Goal: Task Accomplishment & Management: Manage account settings

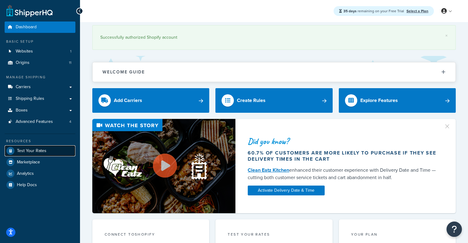
click at [35, 149] on span "Test Your Rates" at bounding box center [32, 151] width 30 height 5
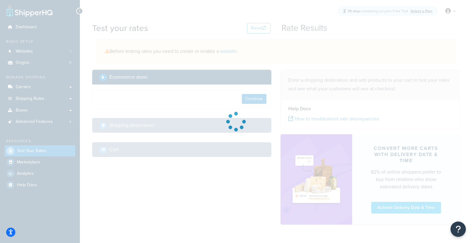
select select "TX"
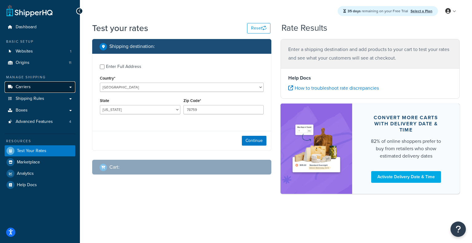
click at [41, 88] on link "Carriers" at bounding box center [40, 86] width 71 height 11
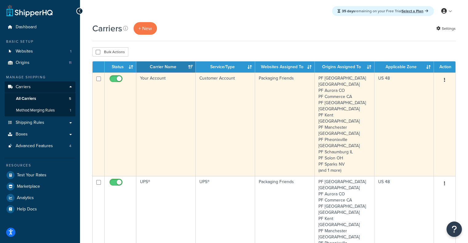
click at [200, 121] on td "Customer Account" at bounding box center [225, 125] width 59 height 104
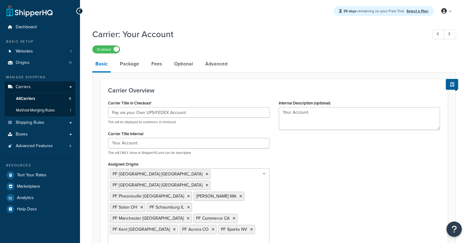
select select "customerAccount"
drag, startPoint x: 442, startPoint y: 160, endPoint x: 471, endPoint y: 117, distance: 51.9
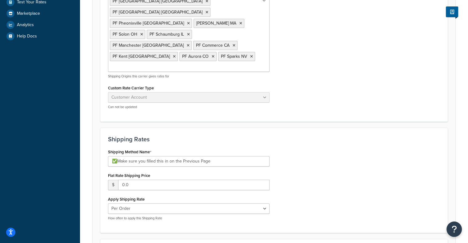
scroll to position [215, 0]
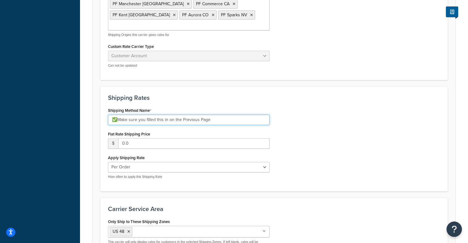
drag, startPoint x: 221, startPoint y: 88, endPoint x: 53, endPoint y: 96, distance: 168.1
click at [53, 96] on div "Dashboard Basic Setup Websites 1 Origins 11 Manage Shipping Carriers Carriers A…" at bounding box center [234, 51] width 468 height 533
paste input "The account must be filled"
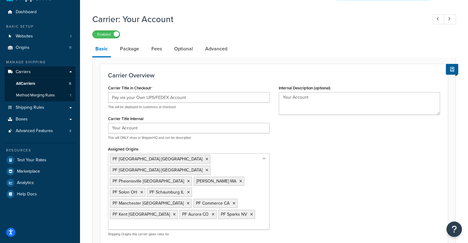
scroll to position [0, 0]
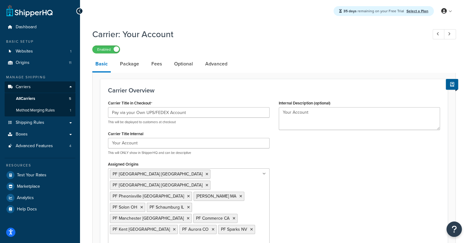
type input "The account must be filled in on the Previous Page"
click at [199, 113] on input "Pay via your Own UPS/FEDEX Account" at bounding box center [188, 112] width 161 height 10
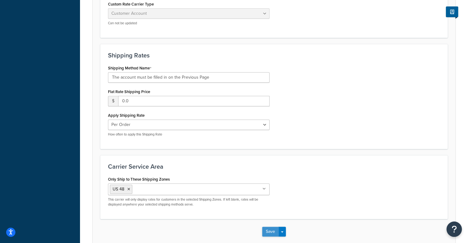
type input "Pay via your Own UPS/FEDEX Account ✅"
click at [272, 227] on button "Save" at bounding box center [270, 232] width 17 height 10
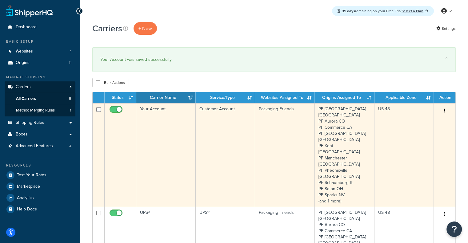
click at [163, 140] on td "Your Account" at bounding box center [165, 155] width 59 height 104
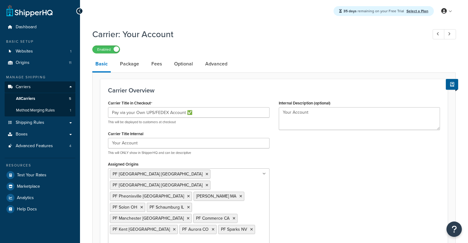
select select "customerAccount"
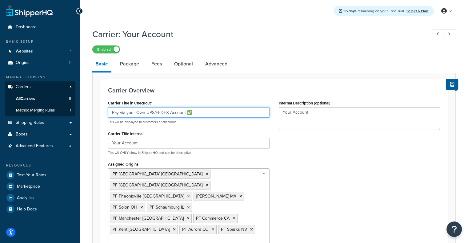
click at [161, 112] on input "Pay via your Own UPS/FEDEX Account ✅" at bounding box center [188, 112] width 161 height 10
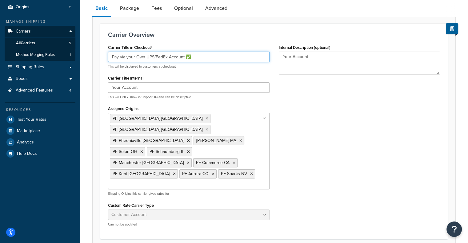
scroll to position [23, 0]
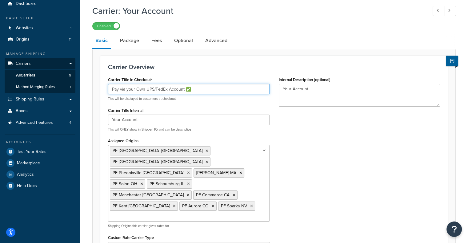
type input "Pay via your Own UPS/FedEx Account ✅"
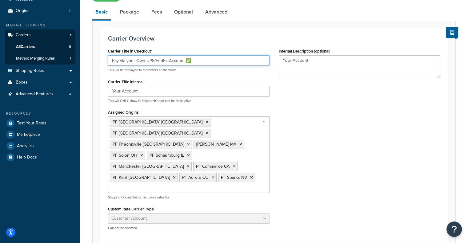
scroll to position [257, 0]
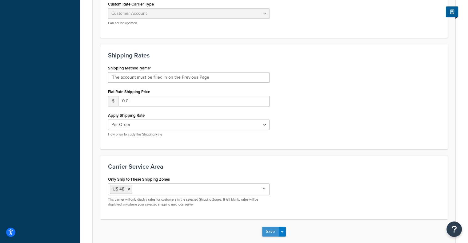
click at [276, 227] on button "Save" at bounding box center [270, 232] width 17 height 10
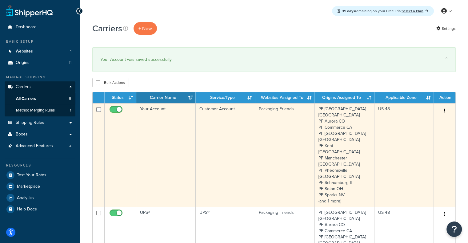
click at [171, 141] on td "Your Account" at bounding box center [165, 155] width 59 height 104
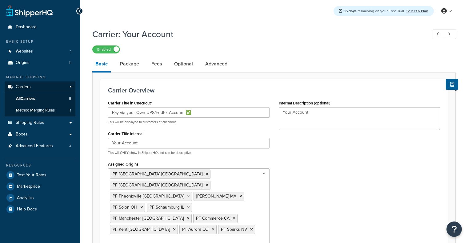
select select "customerAccount"
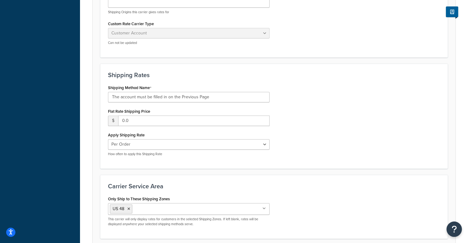
scroll to position [257, 0]
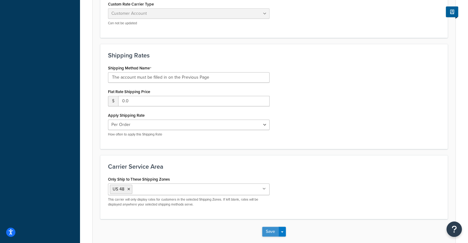
click at [274, 227] on button "Save" at bounding box center [270, 232] width 17 height 10
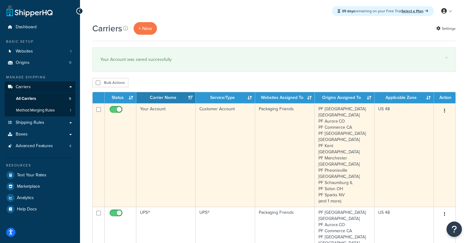
click at [265, 132] on td "Packaging Friends" at bounding box center [285, 155] width 60 height 104
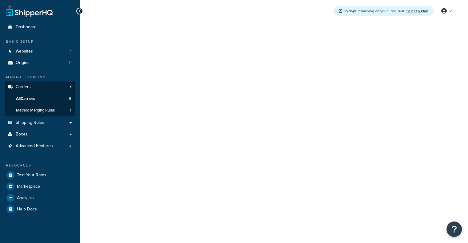
select select "customerAccount"
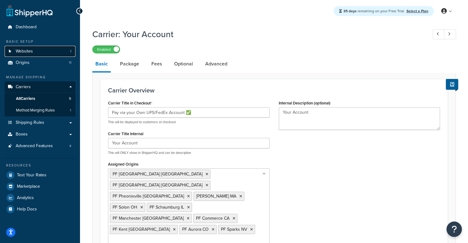
click at [60, 54] on link "Websites 1" at bounding box center [40, 51] width 71 height 11
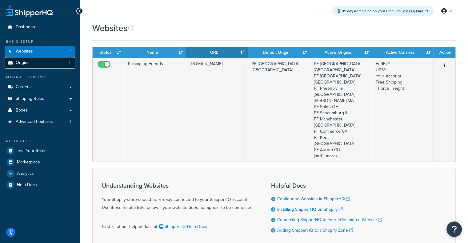
click at [58, 66] on link "Origins 11" at bounding box center [40, 62] width 71 height 11
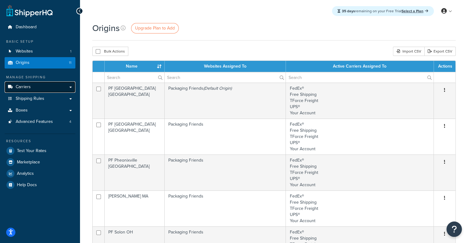
click at [57, 89] on link "Carriers" at bounding box center [40, 86] width 71 height 11
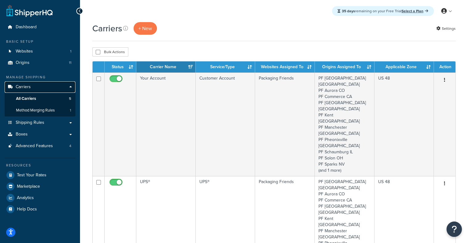
click at [59, 88] on link "Carriers" at bounding box center [40, 86] width 71 height 11
